Goal: Task Accomplishment & Management: Manage account settings

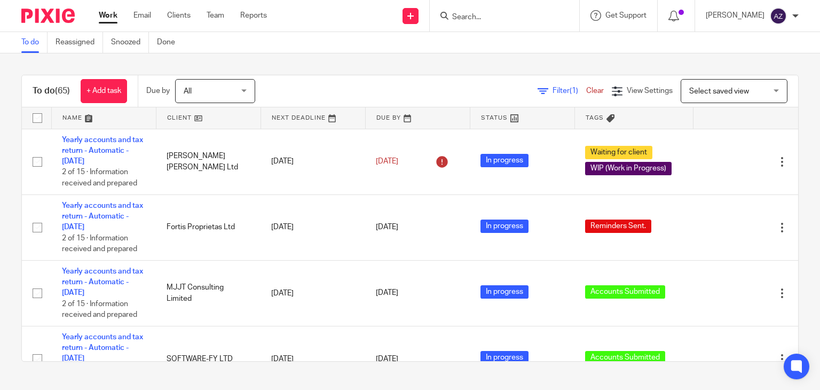
click at [472, 13] on input "Search" at bounding box center [499, 18] width 96 height 10
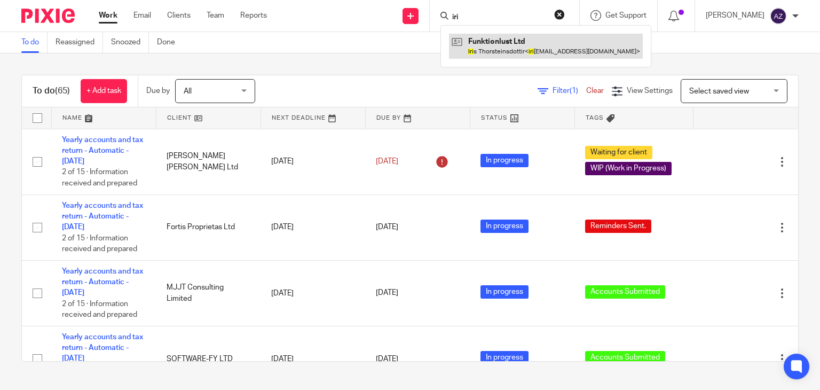
type input "iri"
click at [509, 51] on link at bounding box center [546, 46] width 194 height 25
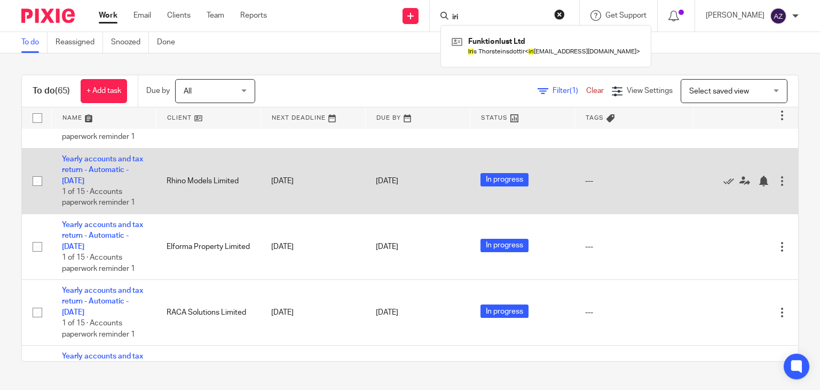
scroll to position [2353, 0]
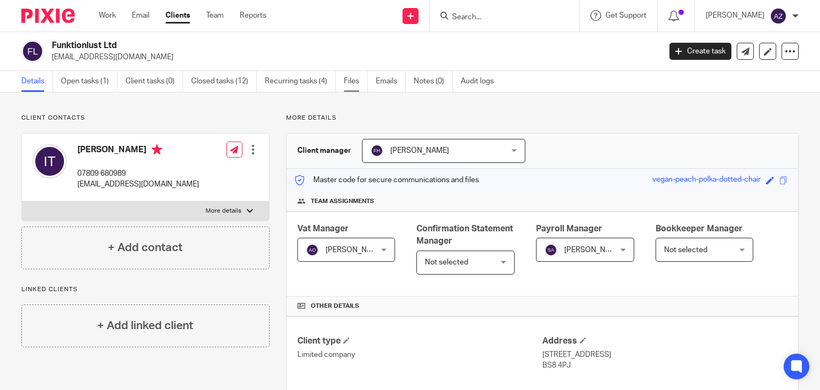
click at [351, 85] on link "Files" at bounding box center [356, 81] width 24 height 21
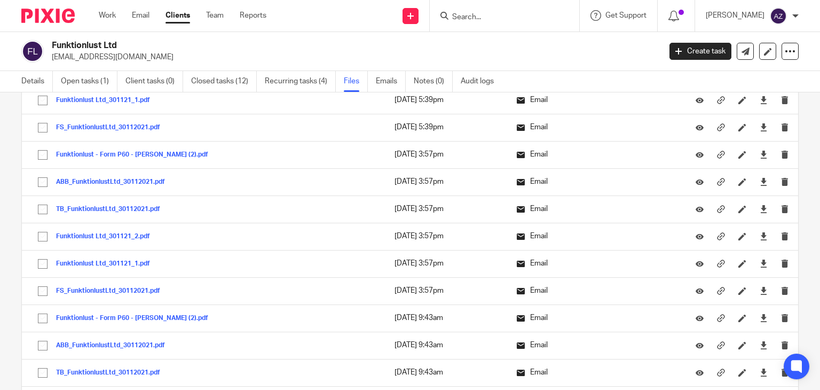
scroll to position [1051, 0]
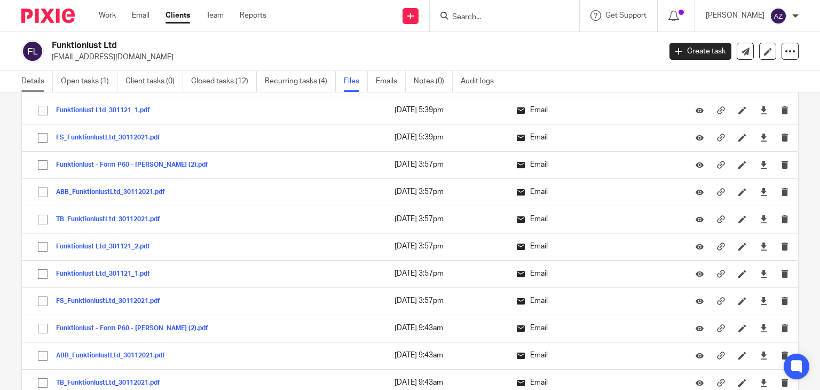
click at [34, 81] on link "Details" at bounding box center [36, 81] width 31 height 21
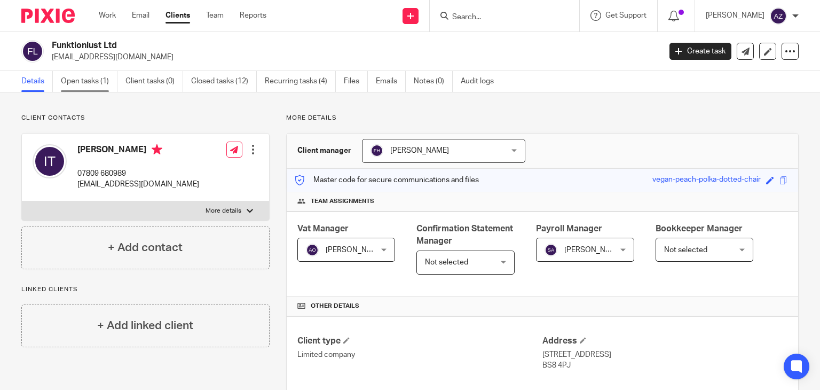
click at [97, 87] on link "Open tasks (1)" at bounding box center [89, 81] width 57 height 21
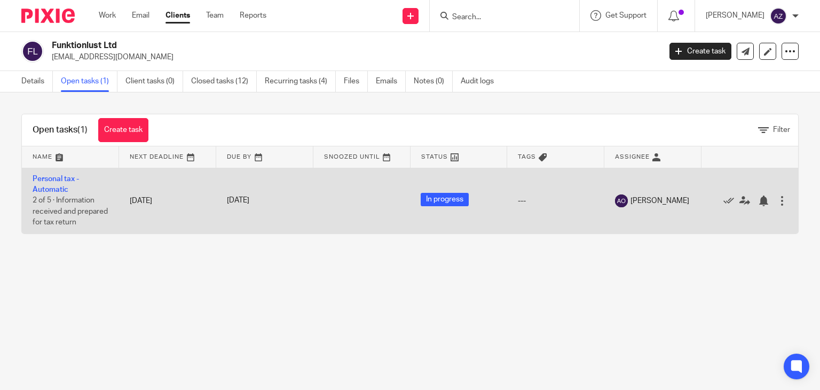
click at [115, 191] on td "Personal tax - Automatic 2 of 5 · Information received and prepared for tax ret…" at bounding box center [70, 201] width 97 height 66
click at [47, 186] on link "Personal tax - Automatic" at bounding box center [56, 184] width 46 height 18
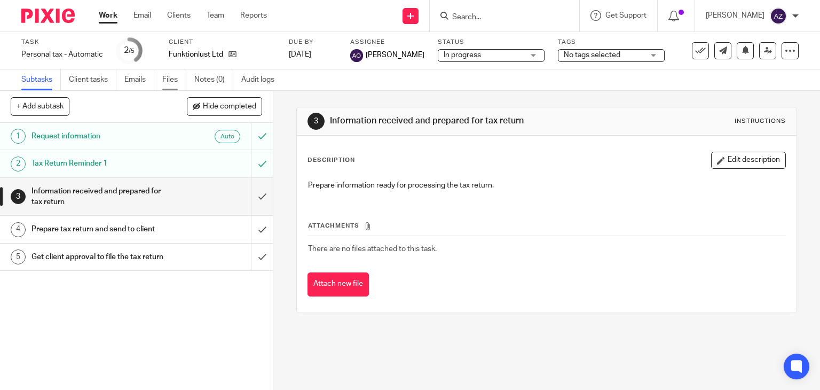
click at [169, 80] on link "Files" at bounding box center [174, 79] width 24 height 21
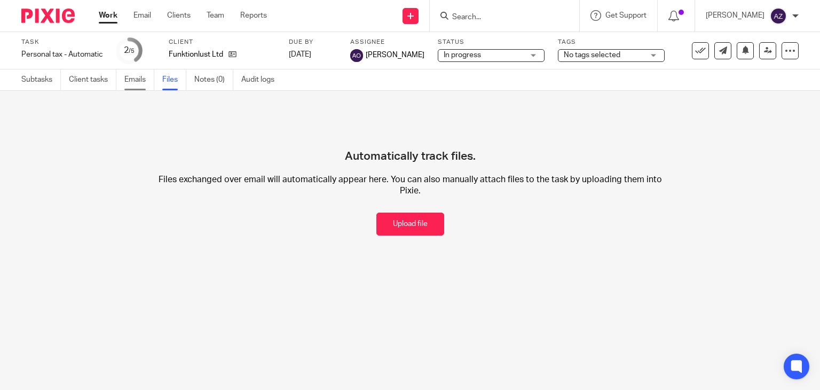
click at [129, 84] on link "Emails" at bounding box center [139, 79] width 30 height 21
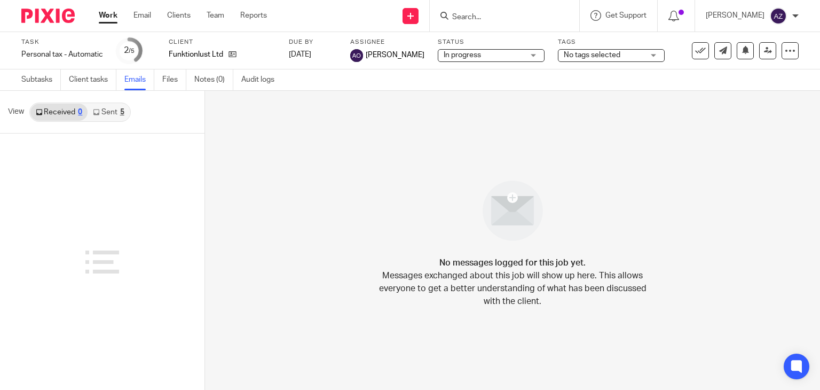
click at [105, 109] on link "Sent 5" at bounding box center [109, 112] width 42 height 17
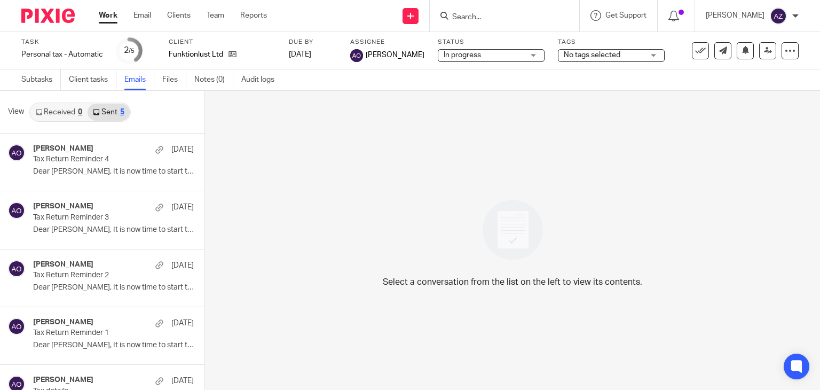
click at [54, 105] on link "Received 0" at bounding box center [58, 112] width 57 height 17
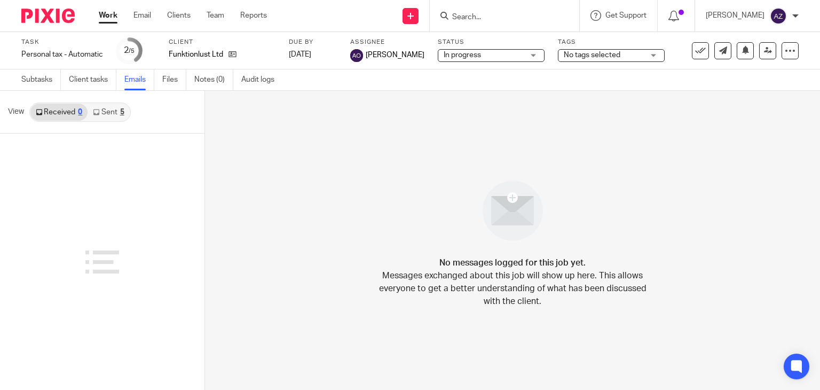
click at [113, 106] on link "Sent 5" at bounding box center [109, 112] width 42 height 17
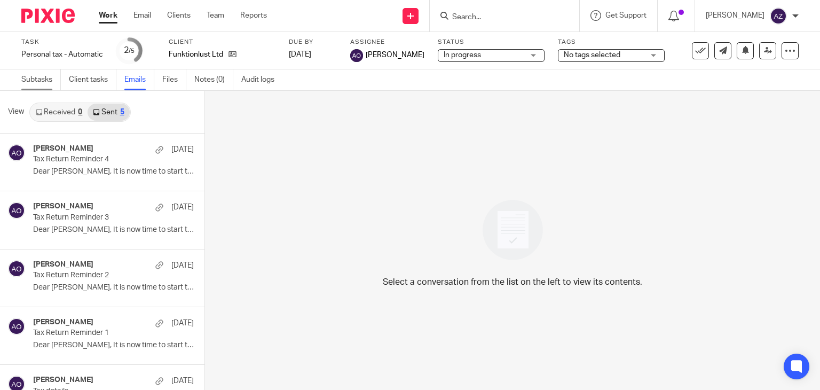
click at [50, 83] on link "Subtasks" at bounding box center [40, 79] width 39 height 21
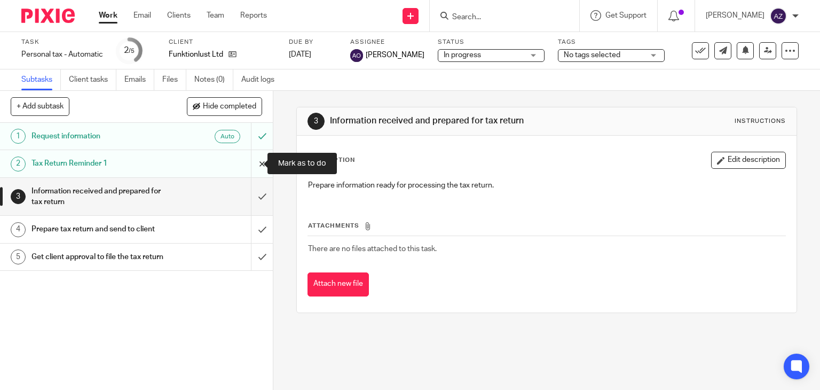
click at [252, 164] on input "submit" at bounding box center [136, 163] width 273 height 27
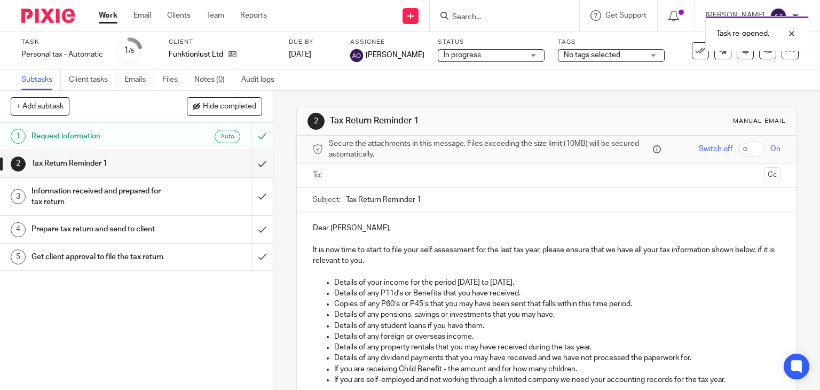
click at [383, 178] on input "text" at bounding box center [545, 175] width 427 height 12
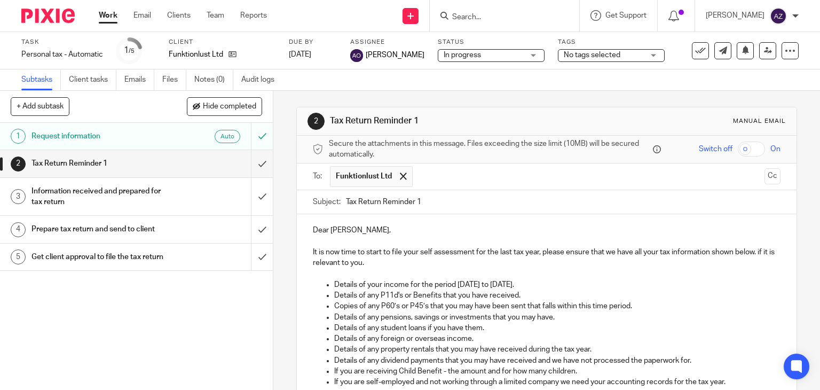
click at [429, 201] on input "Tax Return Reminder 1" at bounding box center [563, 202] width 435 height 24
type input "Tax Return Reminder 5"
click at [764, 174] on button "Cc" at bounding box center [772, 176] width 16 height 16
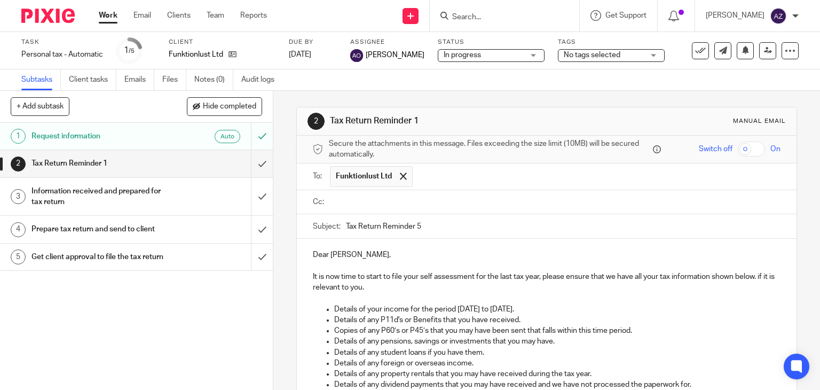
click at [352, 205] on input "text" at bounding box center [554, 202] width 444 height 12
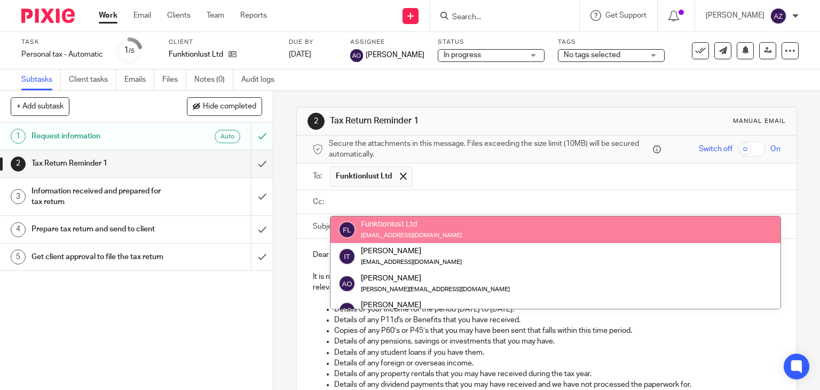
click at [276, 223] on div "2 Tax Return Reminder 1 Manual email Secure the attachments in this message. Fi…" at bounding box center [546, 240] width 547 height 299
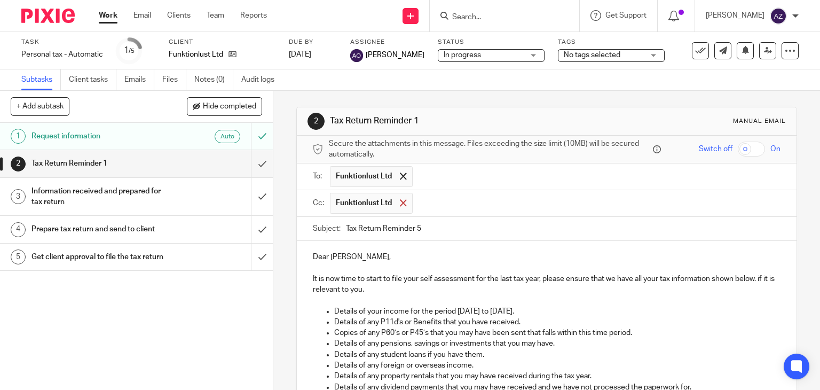
click at [400, 202] on span at bounding box center [403, 202] width 7 height 7
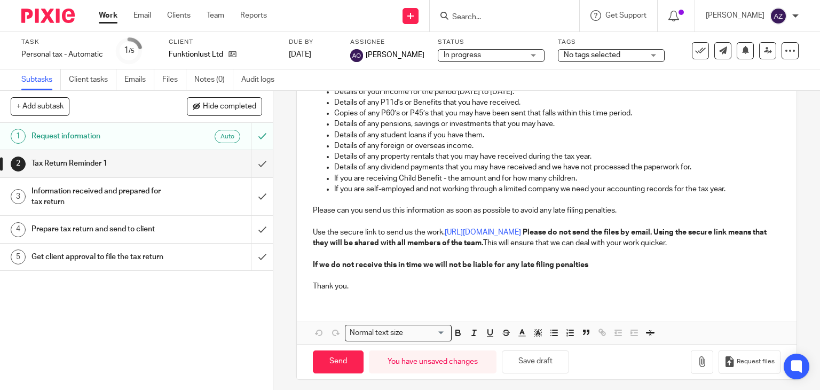
scroll to position [232, 0]
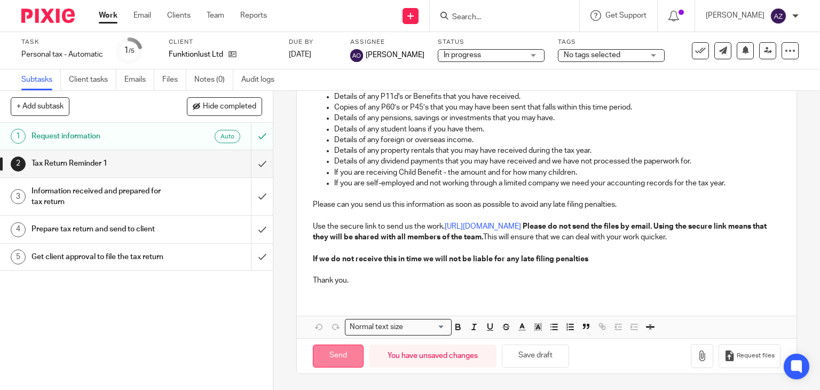
click at [344, 358] on input "Send" at bounding box center [338, 355] width 51 height 23
type input "Sent"
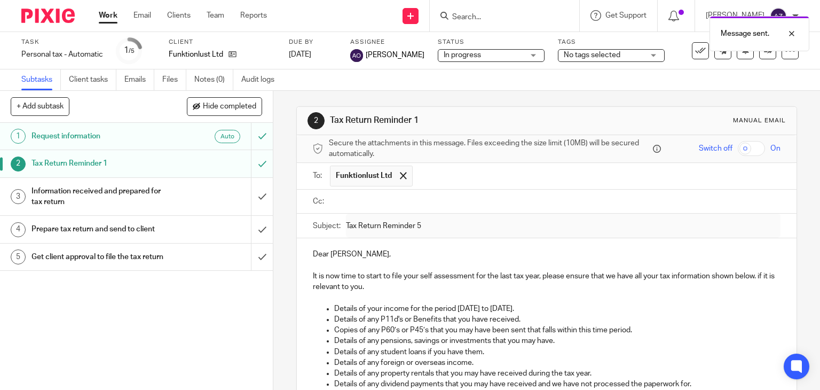
scroll to position [0, 0]
click at [375, 97] on div "2 Tax Return Reminder 1 Manual email Secure the attachments in this message. Fi…" at bounding box center [546, 352] width 501 height 522
click at [147, 82] on link "Emails" at bounding box center [139, 79] width 30 height 21
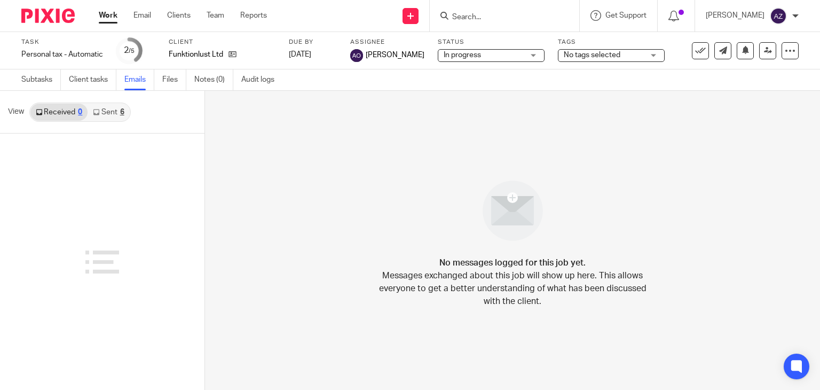
click at [113, 115] on link "Sent 6" at bounding box center [109, 112] width 42 height 17
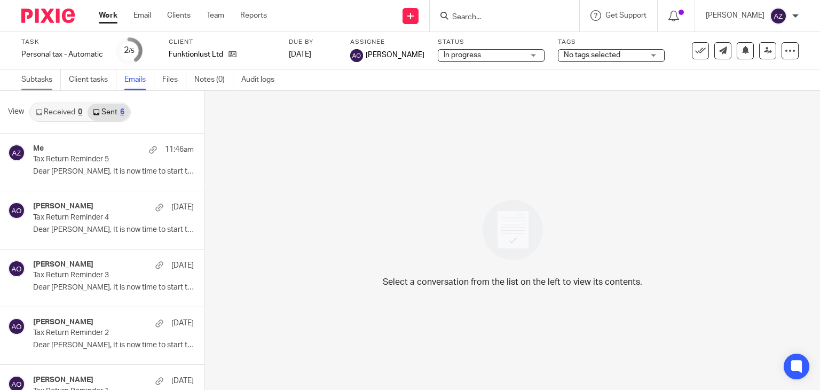
click at [42, 81] on link "Subtasks" at bounding box center [40, 79] width 39 height 21
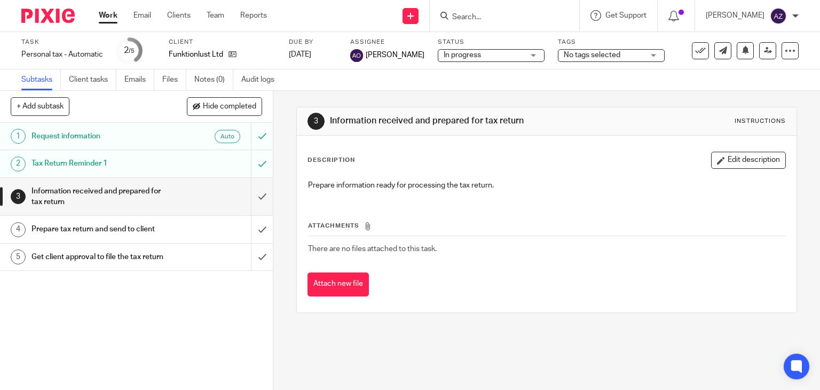
click at [350, 81] on div "Subtasks Client tasks Emails Files Notes (0) Audit logs" at bounding box center [410, 79] width 820 height 21
